Goal: Information Seeking & Learning: Find specific fact

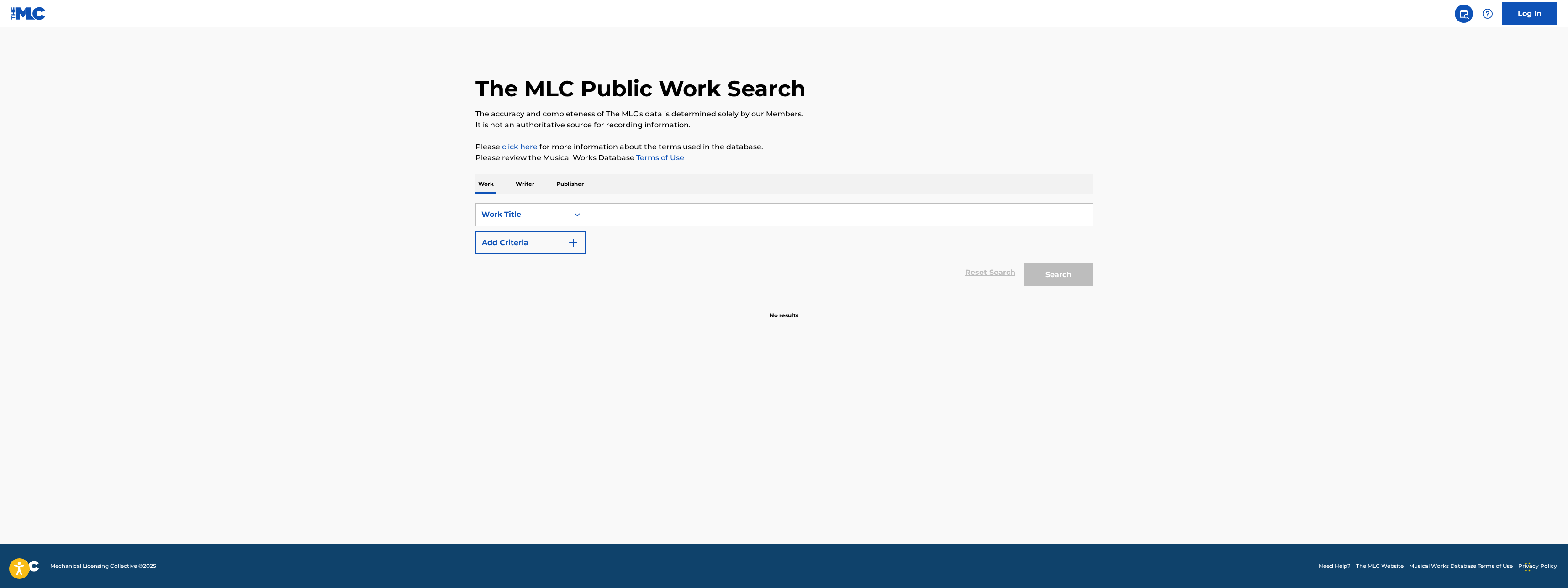
click at [611, 209] on input "Search Form" at bounding box center [839, 215] width 506 height 22
type input "JUMP"
click at [1024, 264] on button "Search" at bounding box center [1059, 275] width 69 height 23
click at [577, 245] on img "Search Form" at bounding box center [573, 243] width 11 height 11
click at [577, 243] on icon "Search Form" at bounding box center [577, 243] width 9 height 9
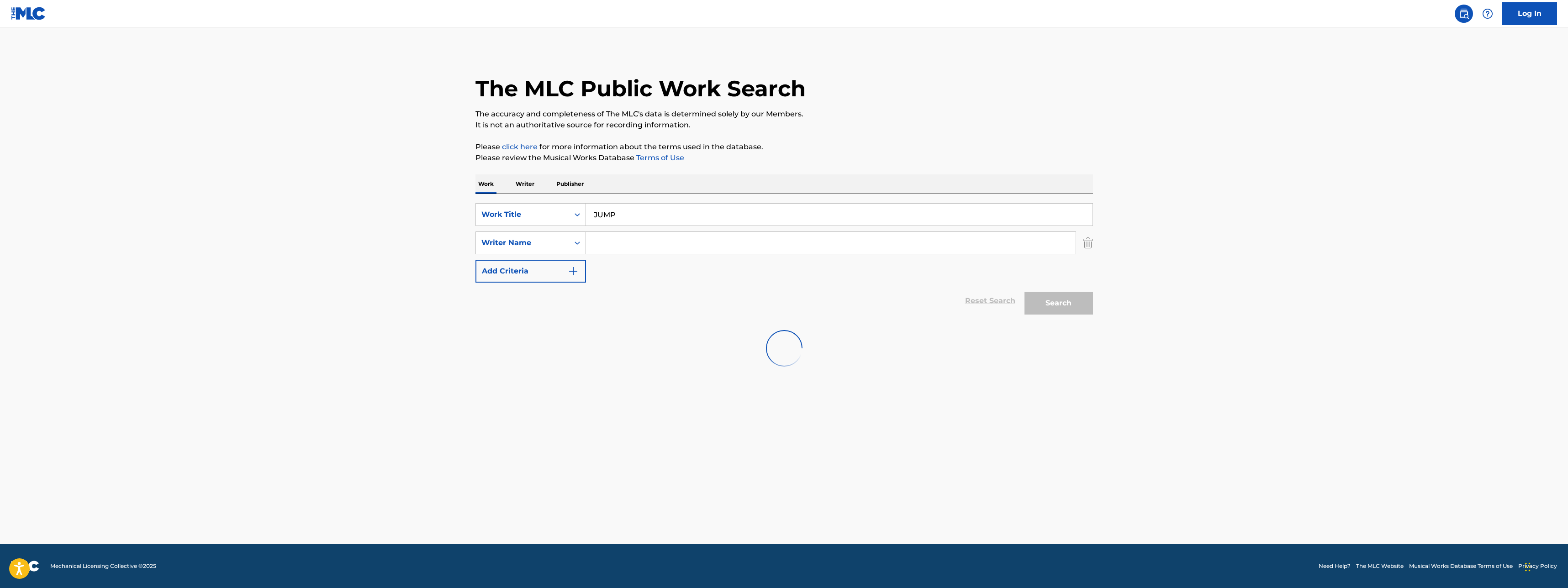
click at [600, 241] on input "Search Form" at bounding box center [831, 243] width 489 height 22
click at [684, 247] on input "TEDDY" at bounding box center [831, 243] width 489 height 22
type input "TEDDY"
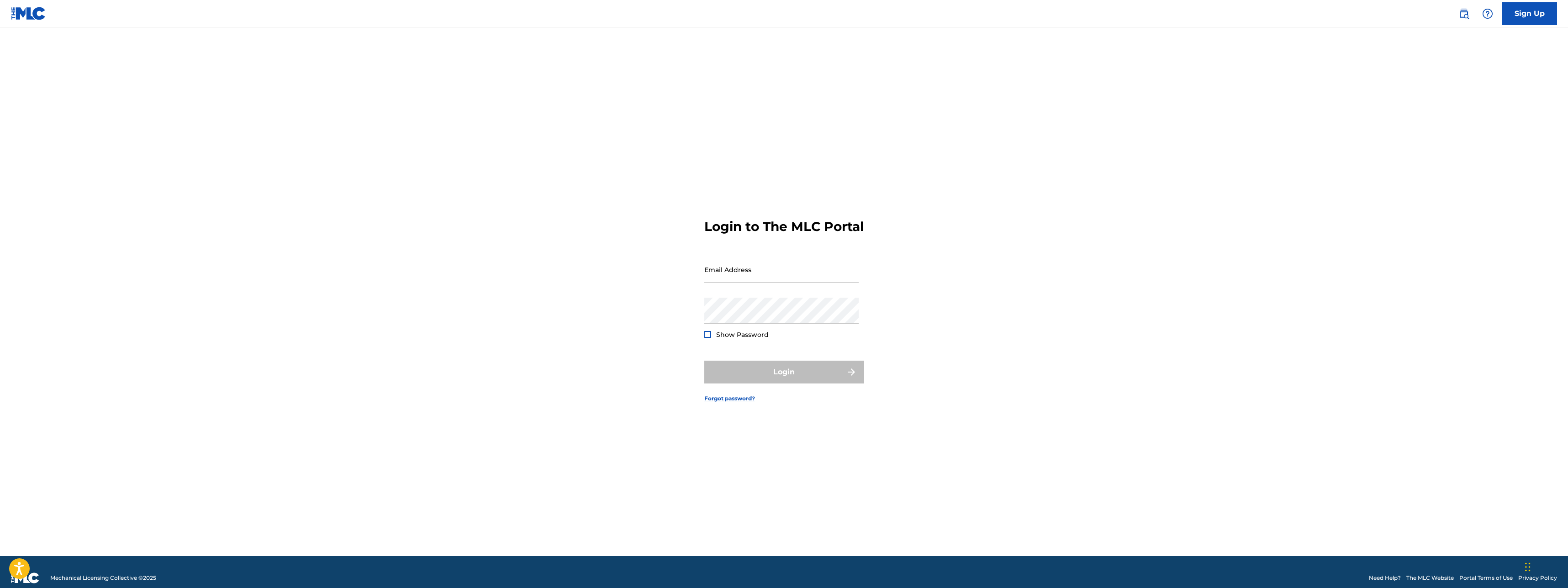
click at [18, 10] on img at bounding box center [29, 13] width 35 height 13
click at [33, 16] on img at bounding box center [29, 13] width 35 height 13
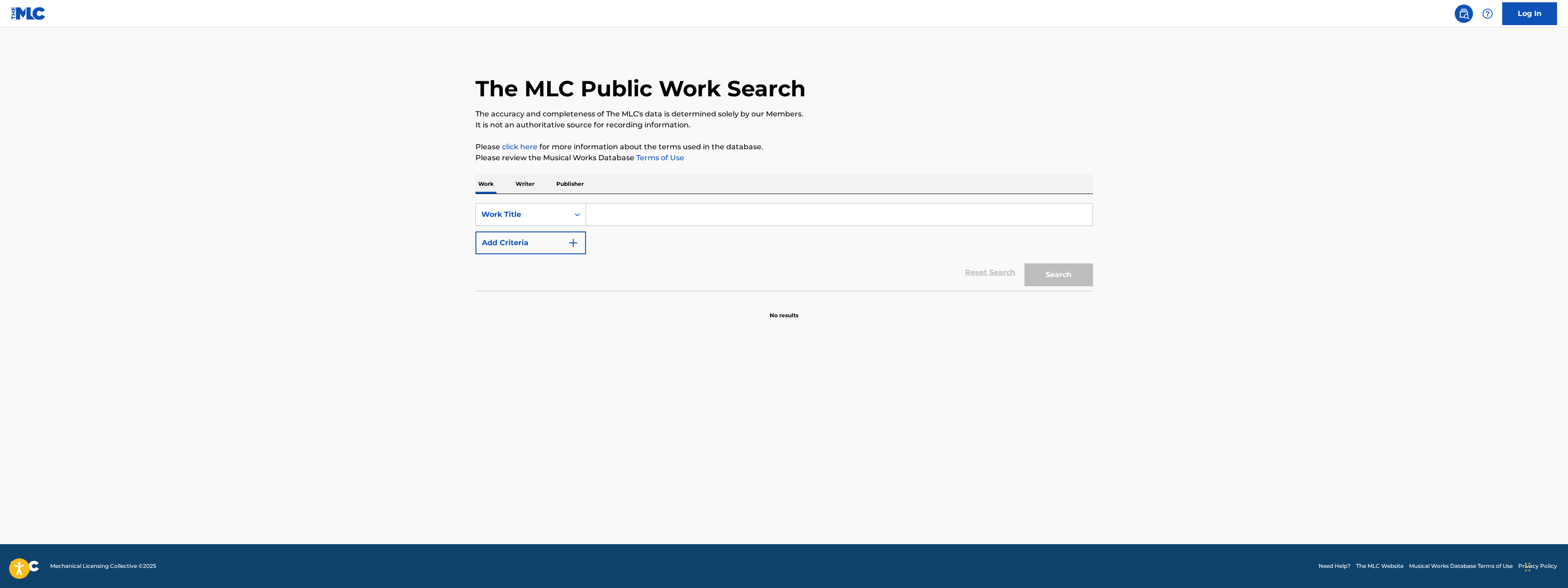
click at [1465, 14] on img at bounding box center [1464, 14] width 11 height 11
click at [579, 183] on p "Publisher" at bounding box center [570, 184] width 33 height 19
click at [513, 183] on p "Writer" at bounding box center [525, 184] width 24 height 19
click at [661, 226] on form "SearchWithCriteria1c043dbc-3966-4b9a-adff-ecbb2fd27c51 Writer Name Reset Search…" at bounding box center [784, 236] width 617 height 65
click at [643, 209] on input "Search Form" at bounding box center [839, 215] width 506 height 22
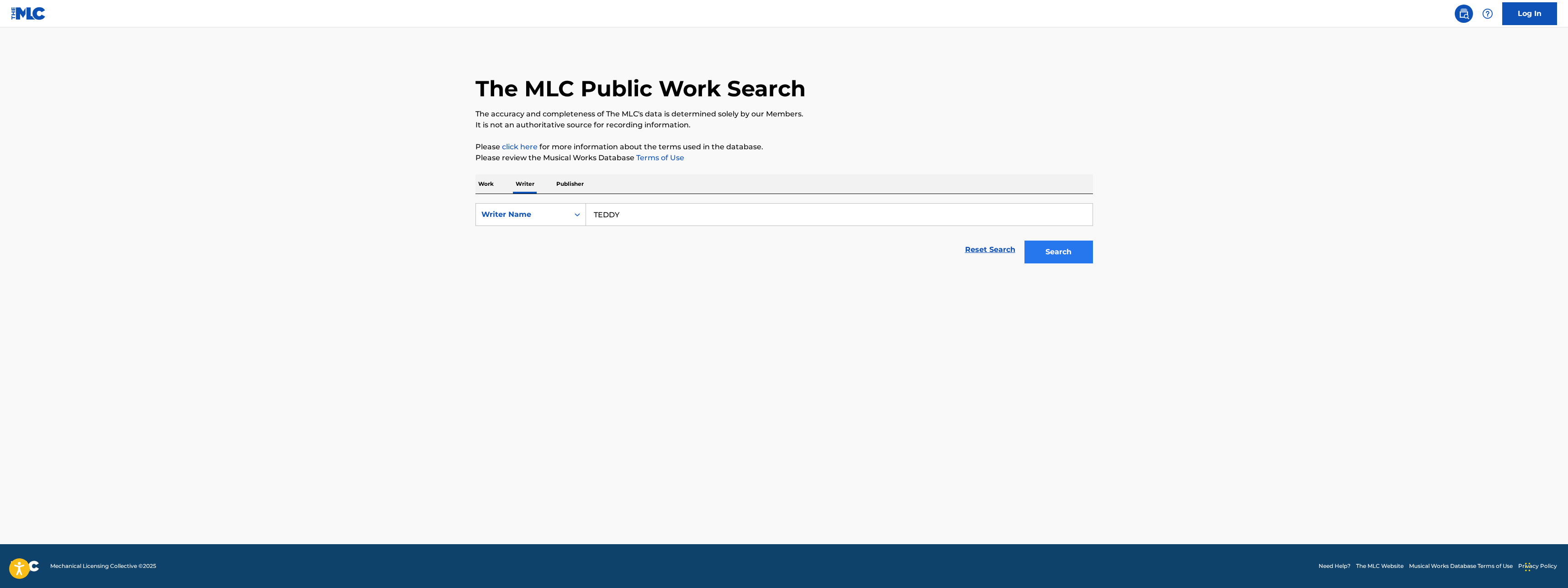
type input "TEDDY"
click at [1058, 259] on button "Search" at bounding box center [1059, 252] width 69 height 23
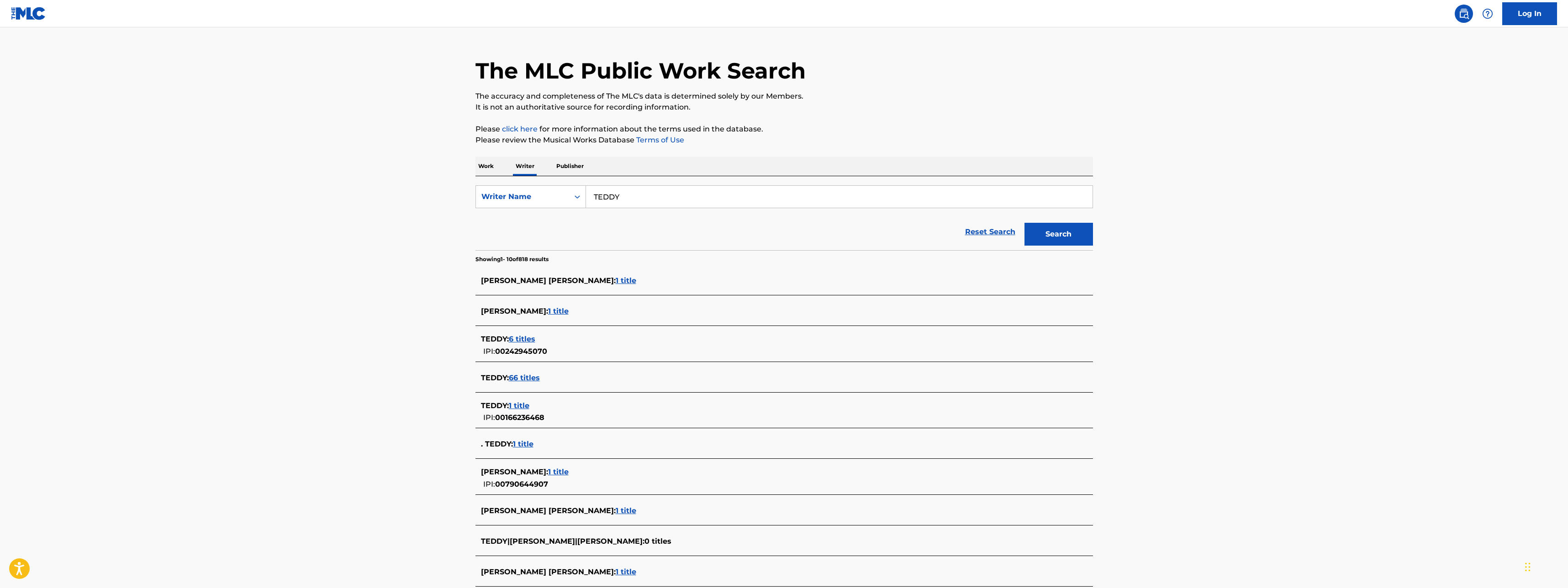
scroll to position [60, 0]
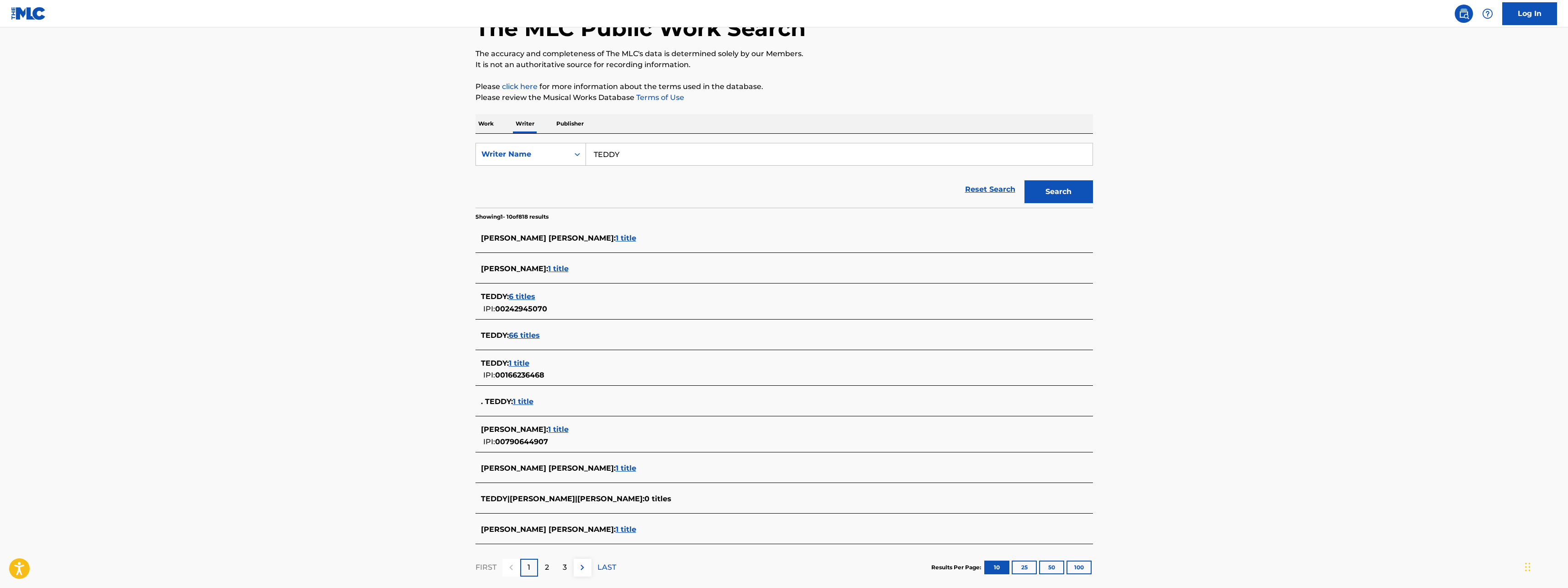
click at [528, 336] on span "66 titles" at bounding box center [524, 335] width 31 height 9
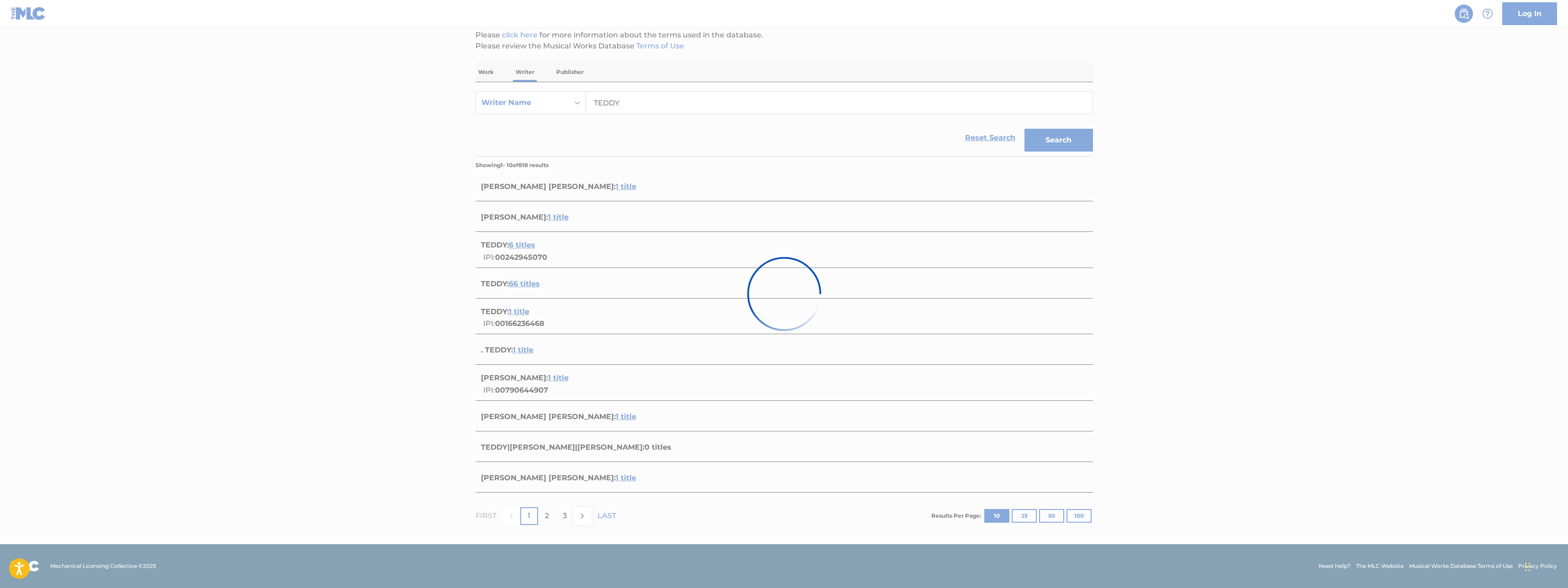
scroll to position [0, 0]
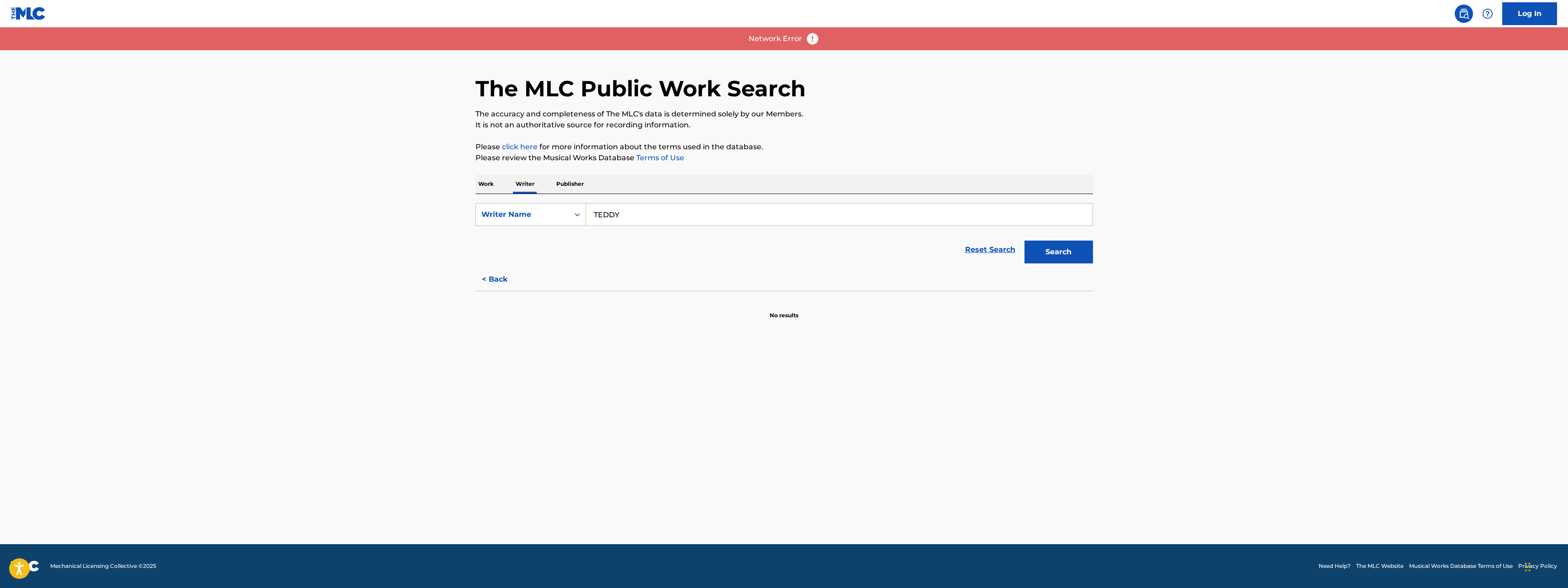
click at [485, 187] on p "Work" at bounding box center [486, 184] width 21 height 19
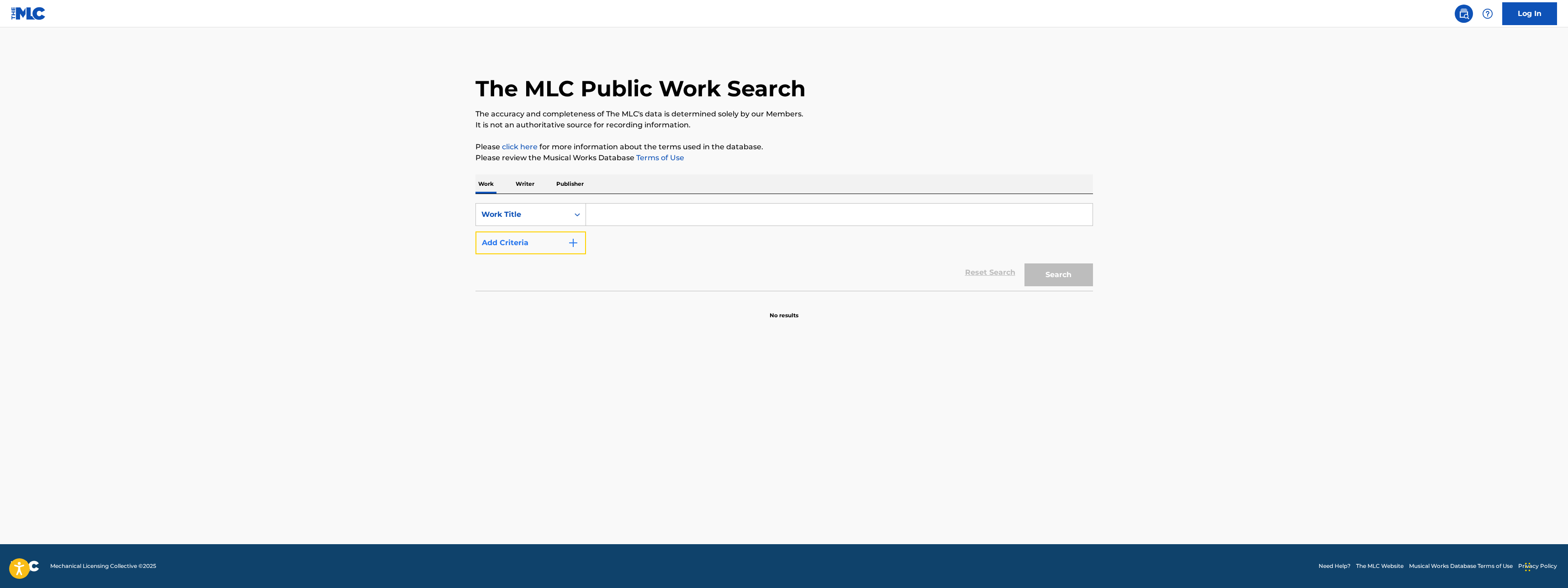
click at [582, 252] on button "Add Criteria" at bounding box center [531, 243] width 111 height 23
click at [592, 245] on input "Search Form" at bounding box center [831, 243] width 489 height 22
type input "TEDDY"
click at [635, 213] on input "Search Form" at bounding box center [839, 215] width 506 height 22
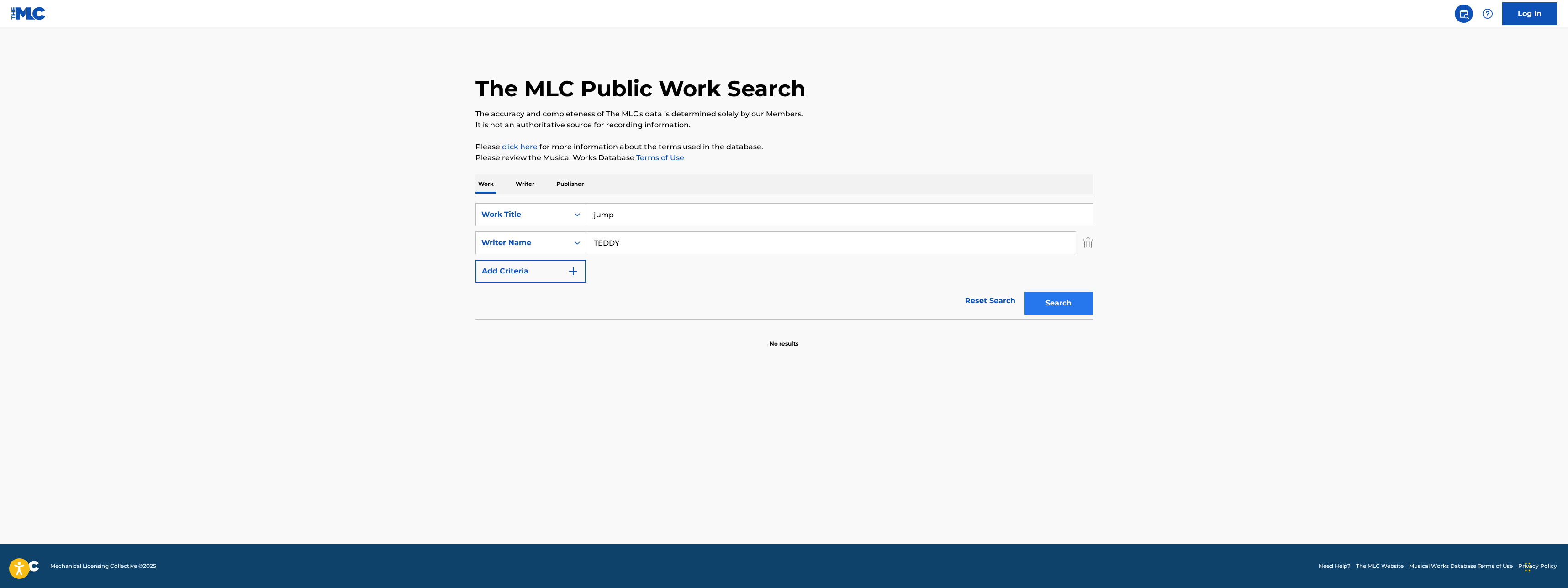
type input "jump"
click at [1038, 301] on button "Search" at bounding box center [1059, 303] width 69 height 23
